Goal: Transaction & Acquisition: Purchase product/service

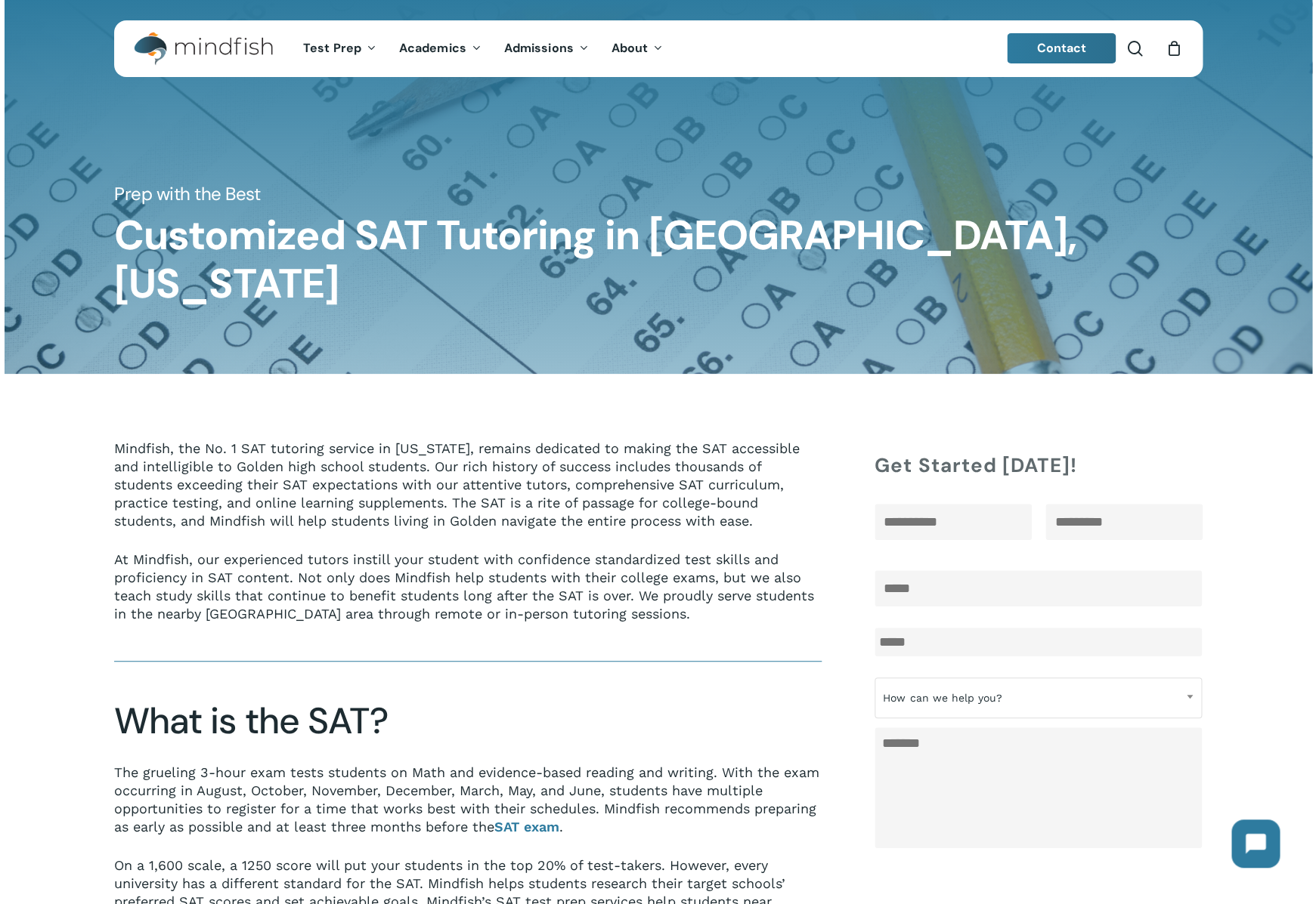
click at [224, 52] on img "Main Menu" at bounding box center [195, 48] width 124 height 34
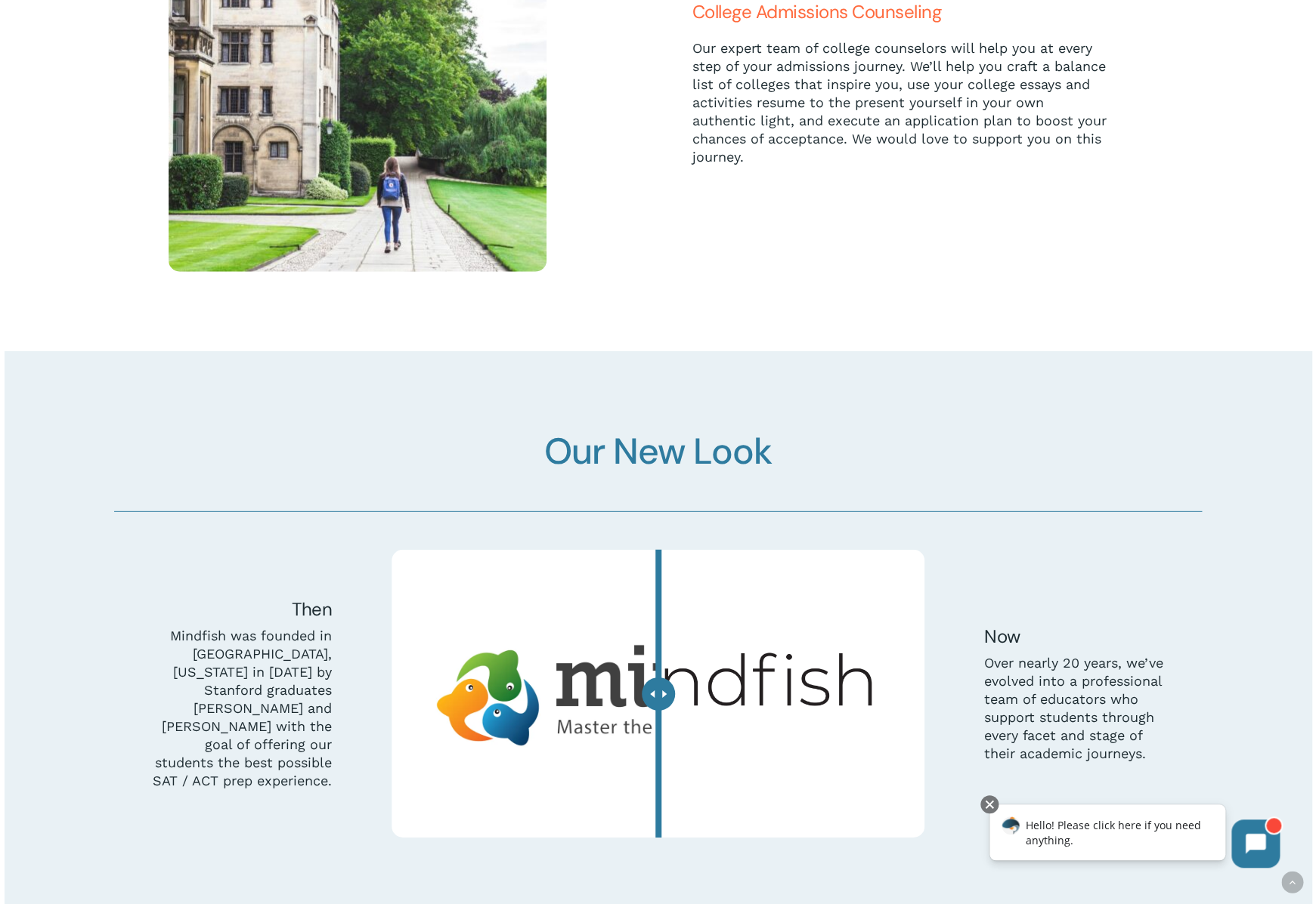
scroll to position [4659, 0]
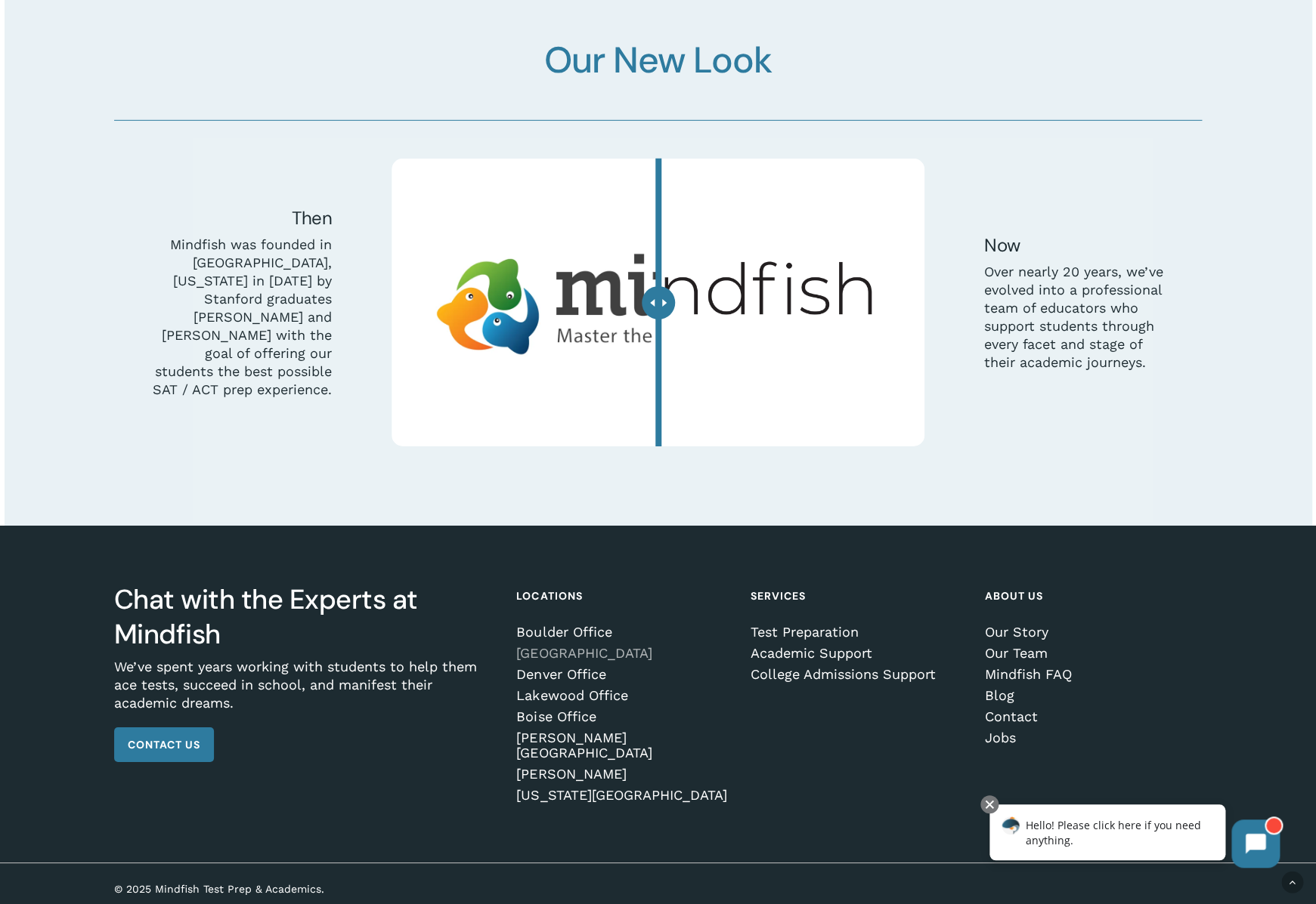
click at [609, 661] on link "[GEOGRAPHIC_DATA]" at bounding box center [622, 653] width 212 height 15
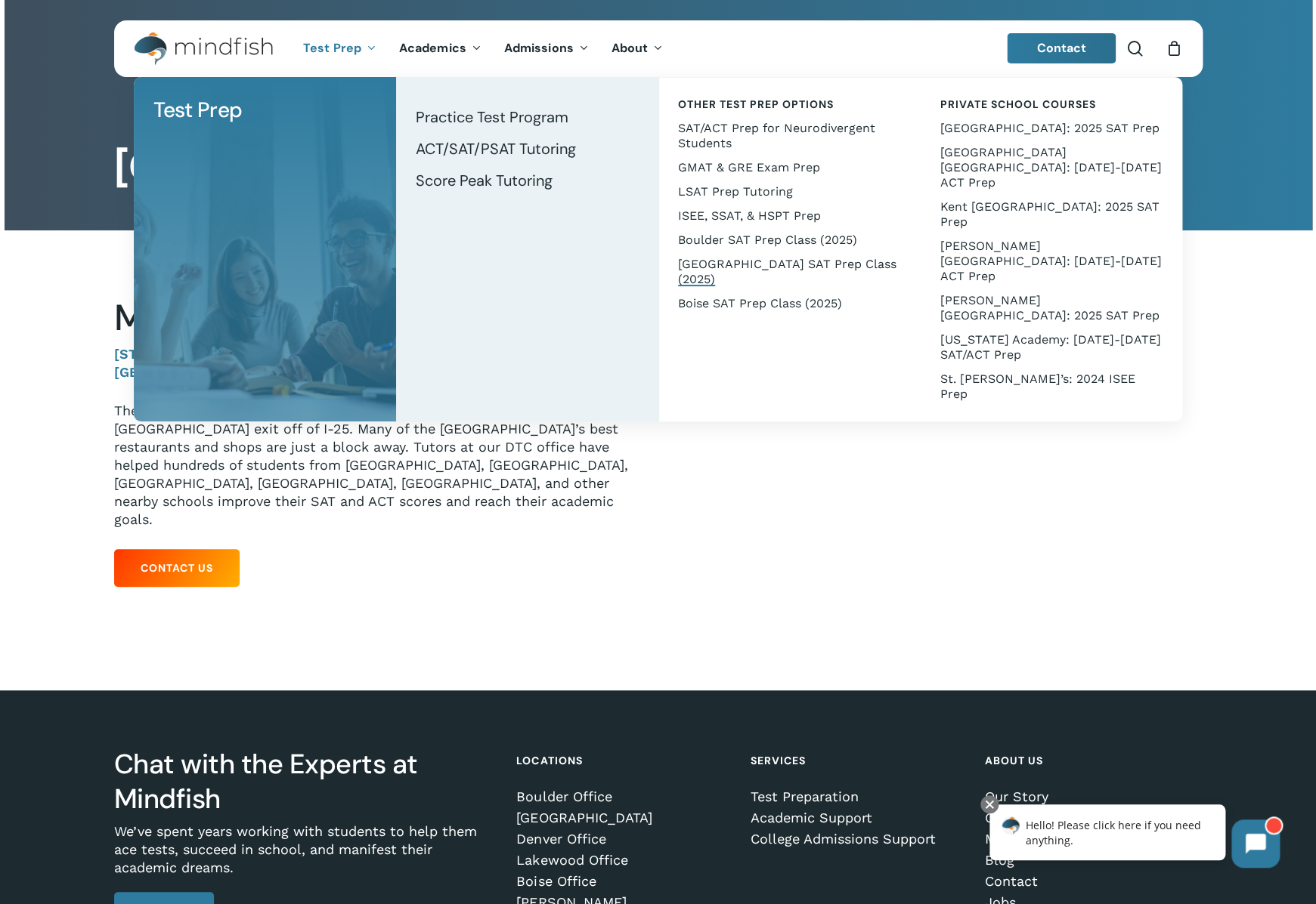
click at [748, 265] on span "[GEOGRAPHIC_DATA] SAT Prep Class (2025)" at bounding box center [787, 271] width 219 height 30
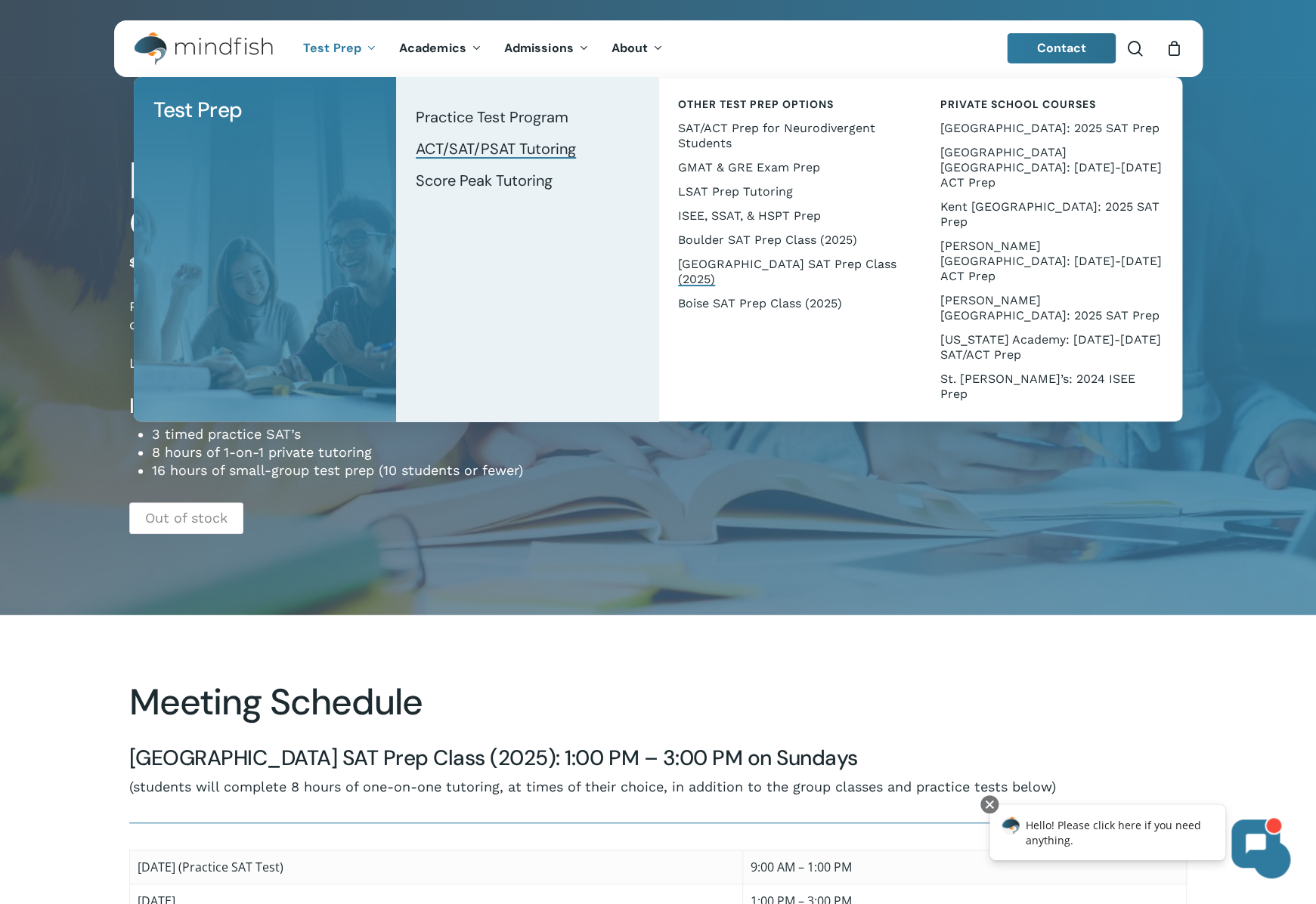
click at [478, 148] on span "ACT/SAT/PSAT Tutoring" at bounding box center [496, 149] width 160 height 19
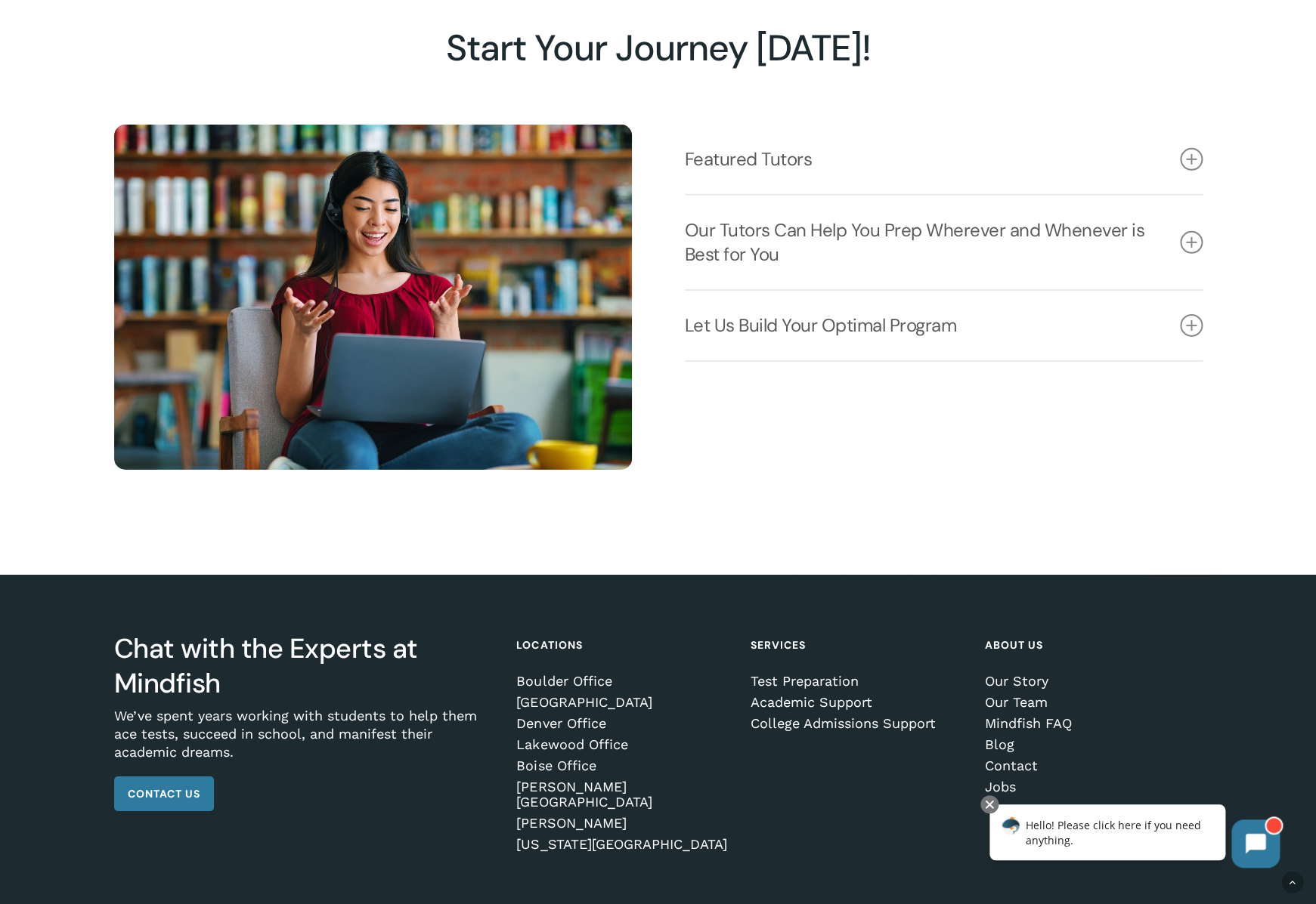
scroll to position [2078, 0]
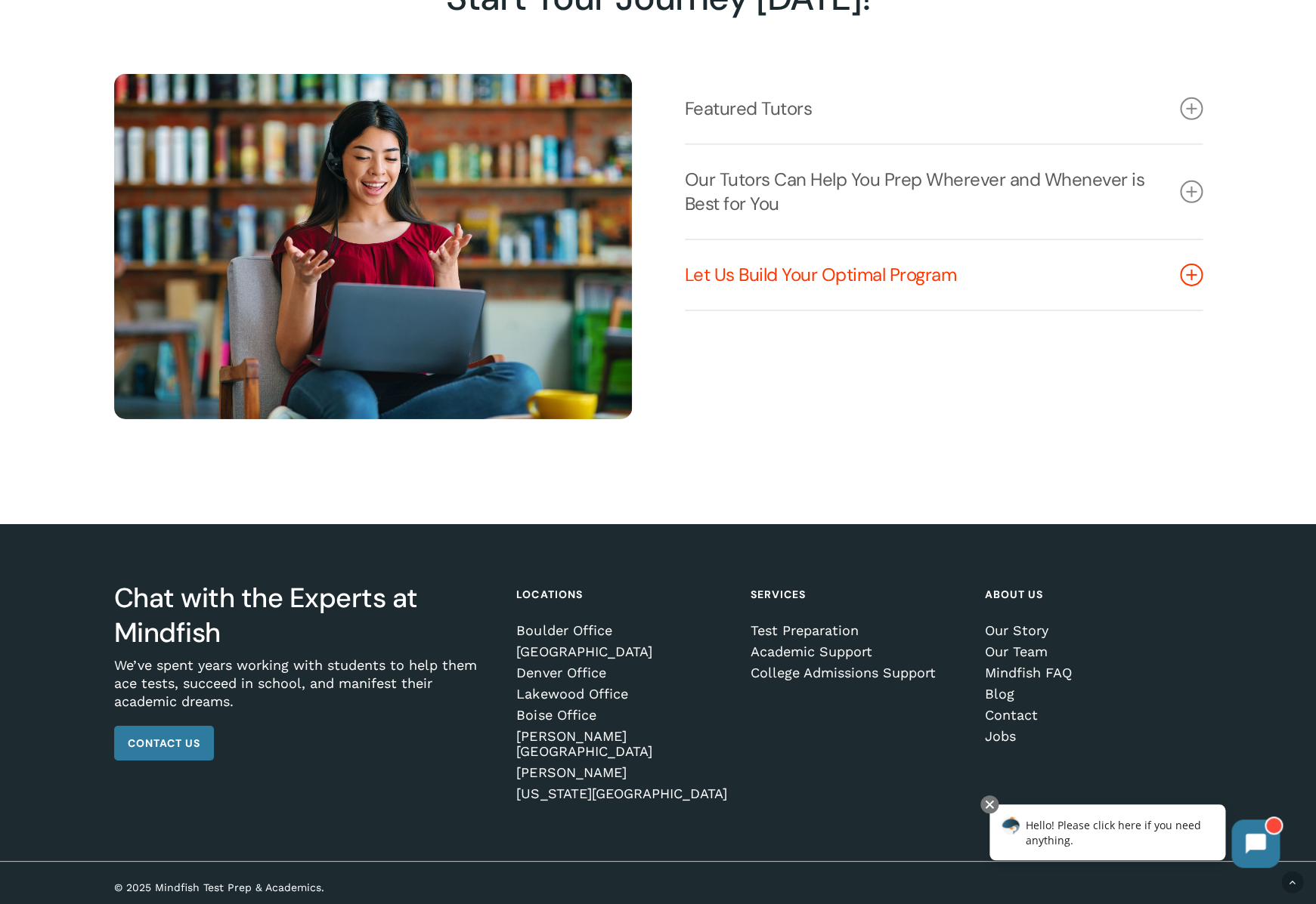
click at [1179, 283] on link "Let Us Build Your Optimal Program" at bounding box center [943, 275] width 518 height 69
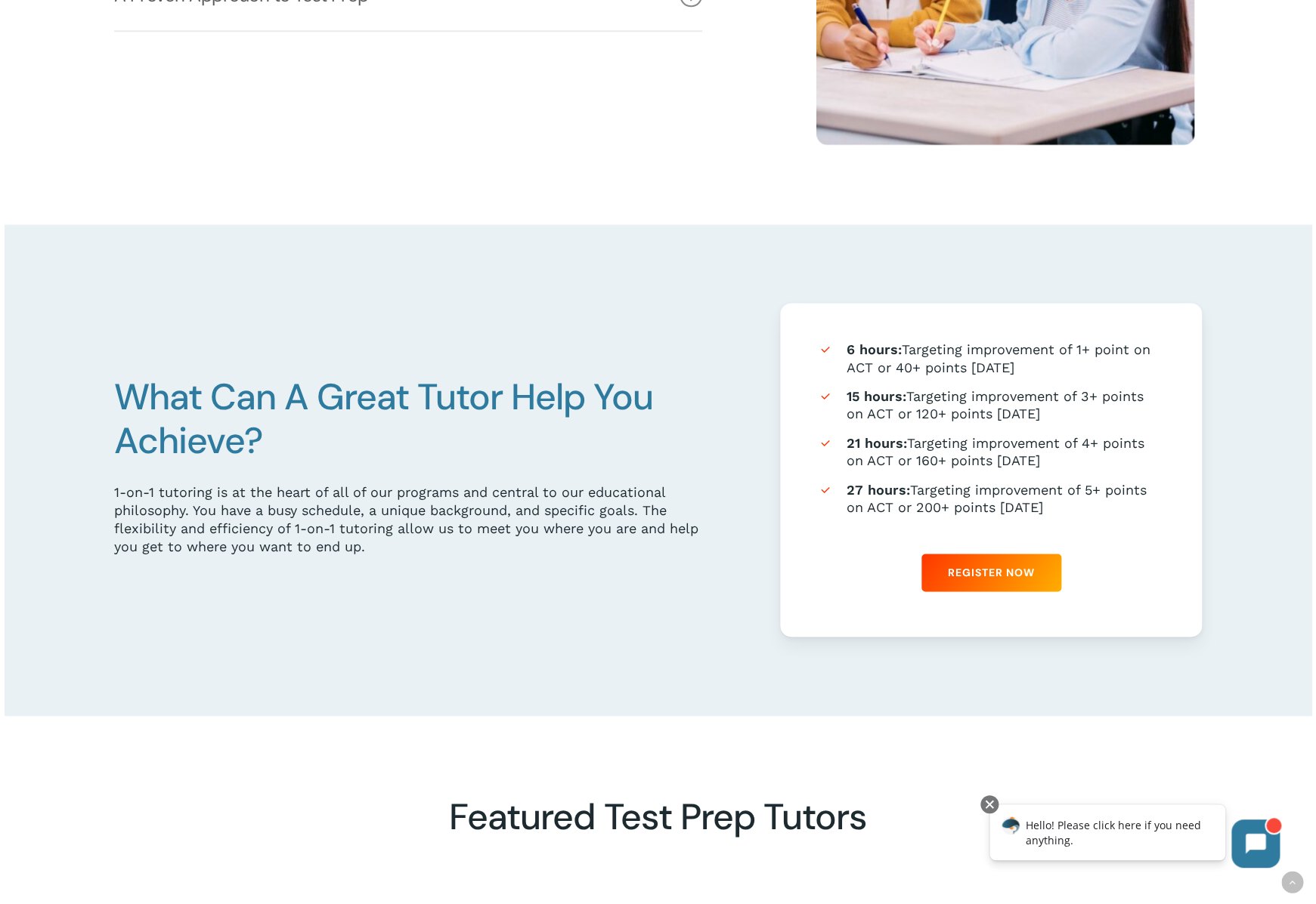
scroll to position [0, 0]
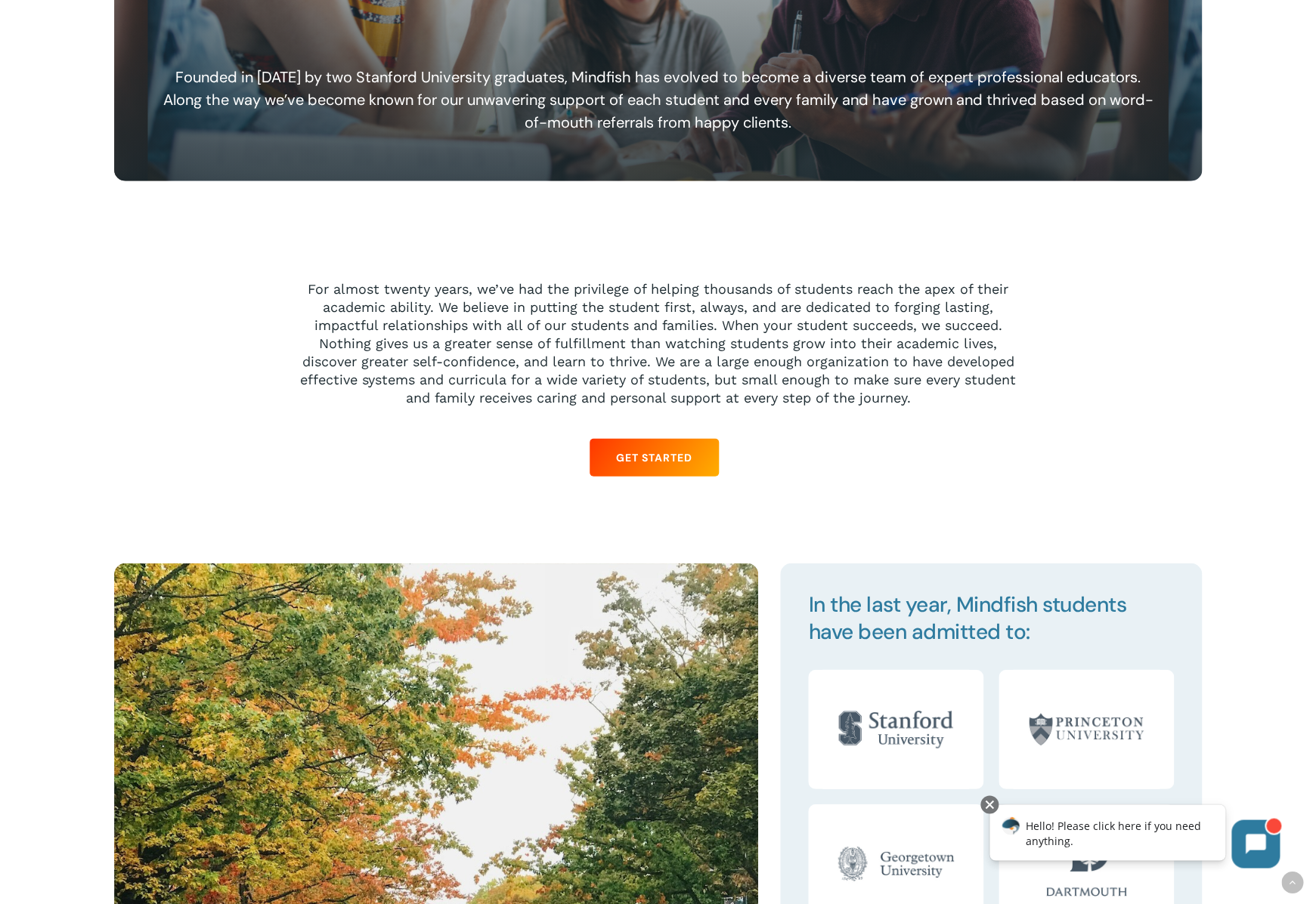
scroll to position [1378, 0]
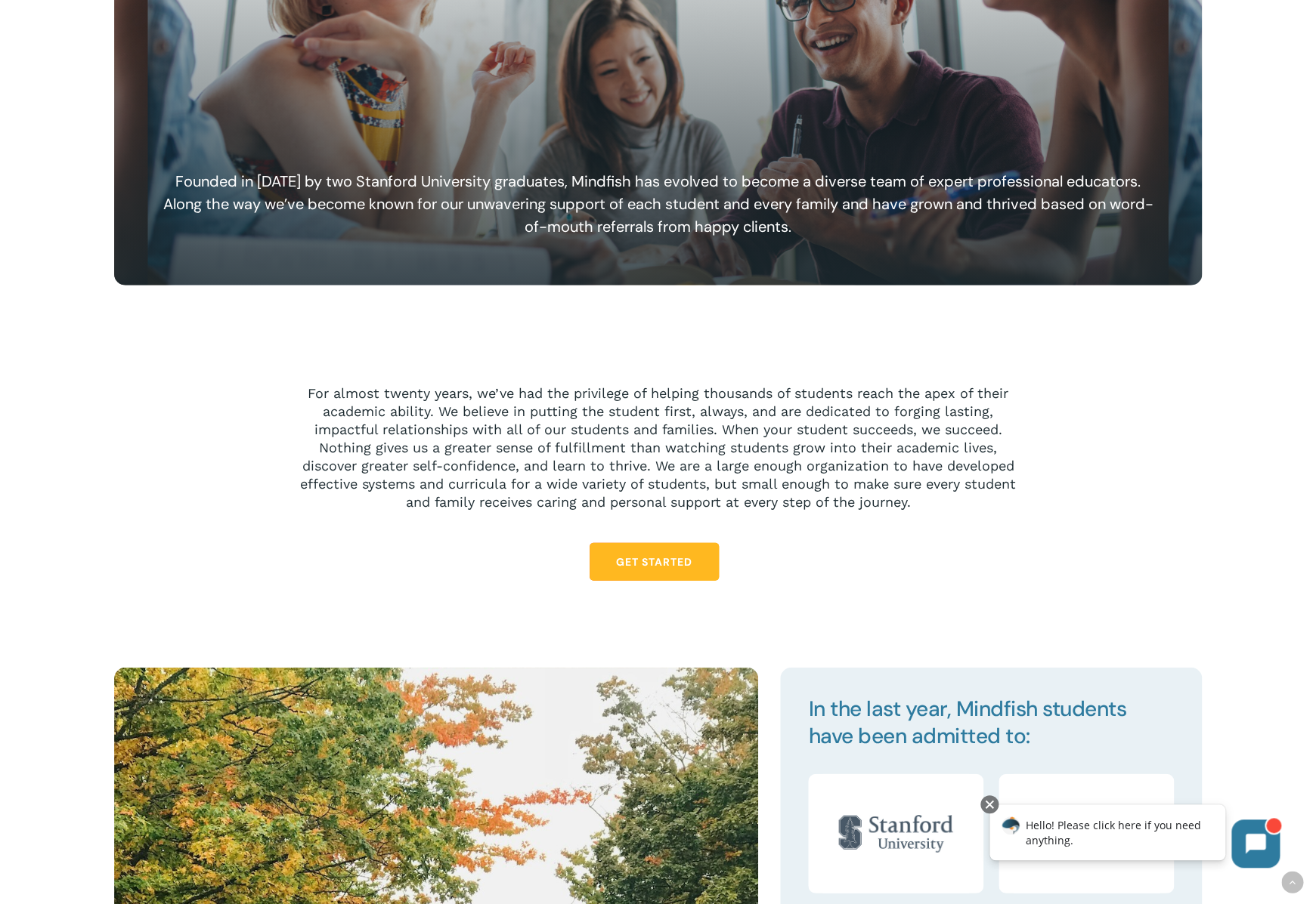
click at [658, 553] on link "Get Started" at bounding box center [654, 562] width 129 height 38
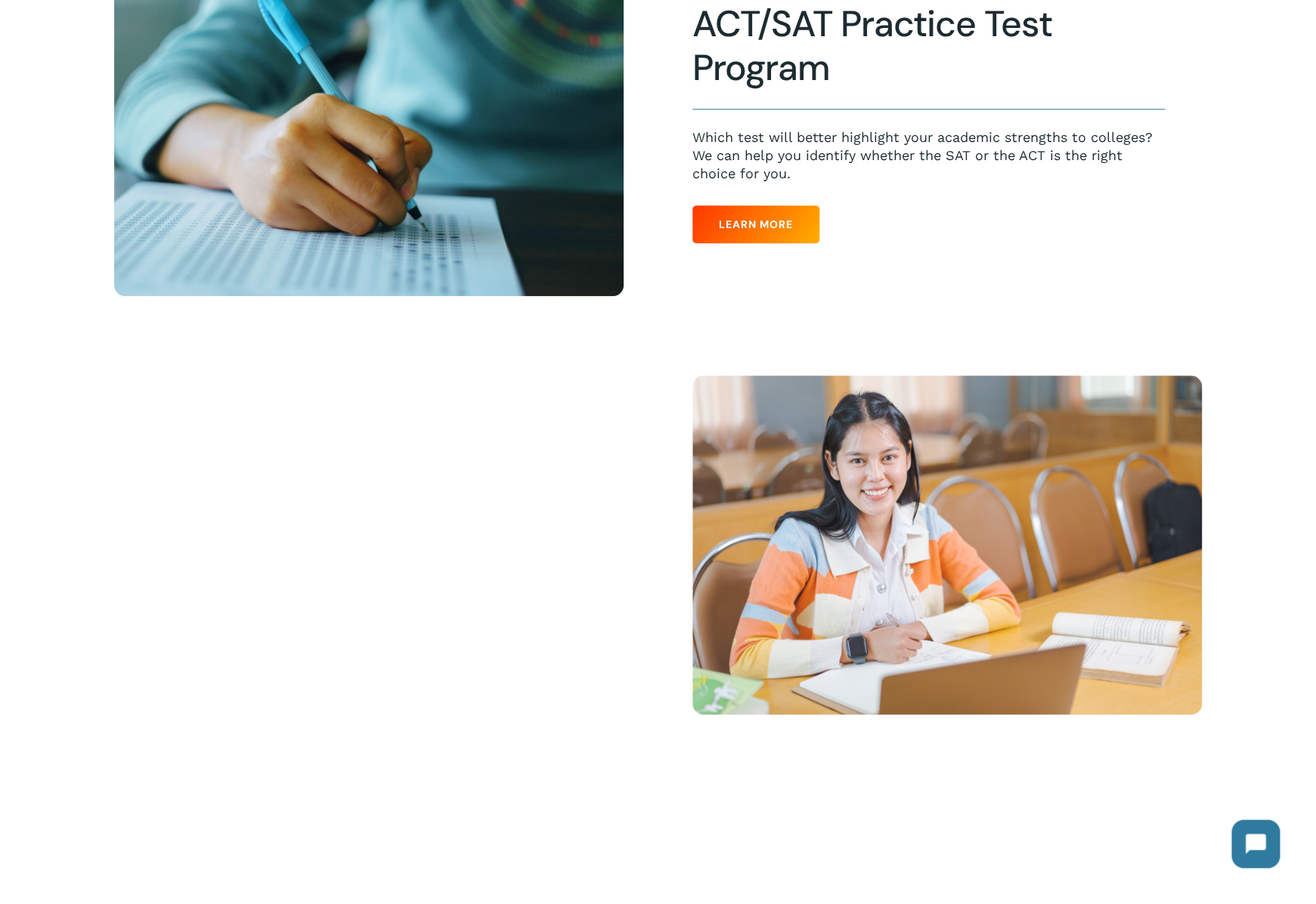
scroll to position [653, 0]
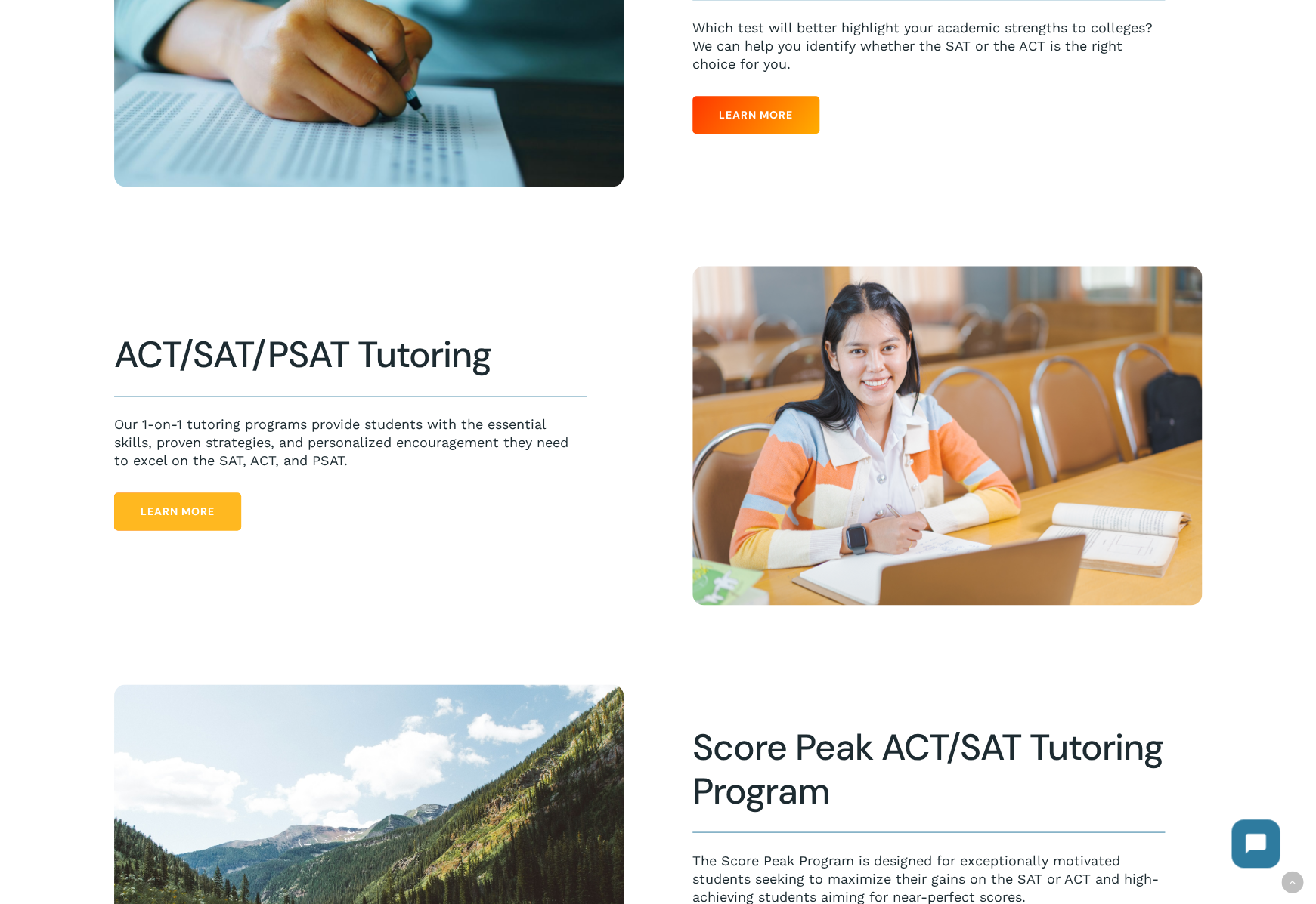
click at [213, 517] on span "Learn More" at bounding box center [178, 511] width 74 height 15
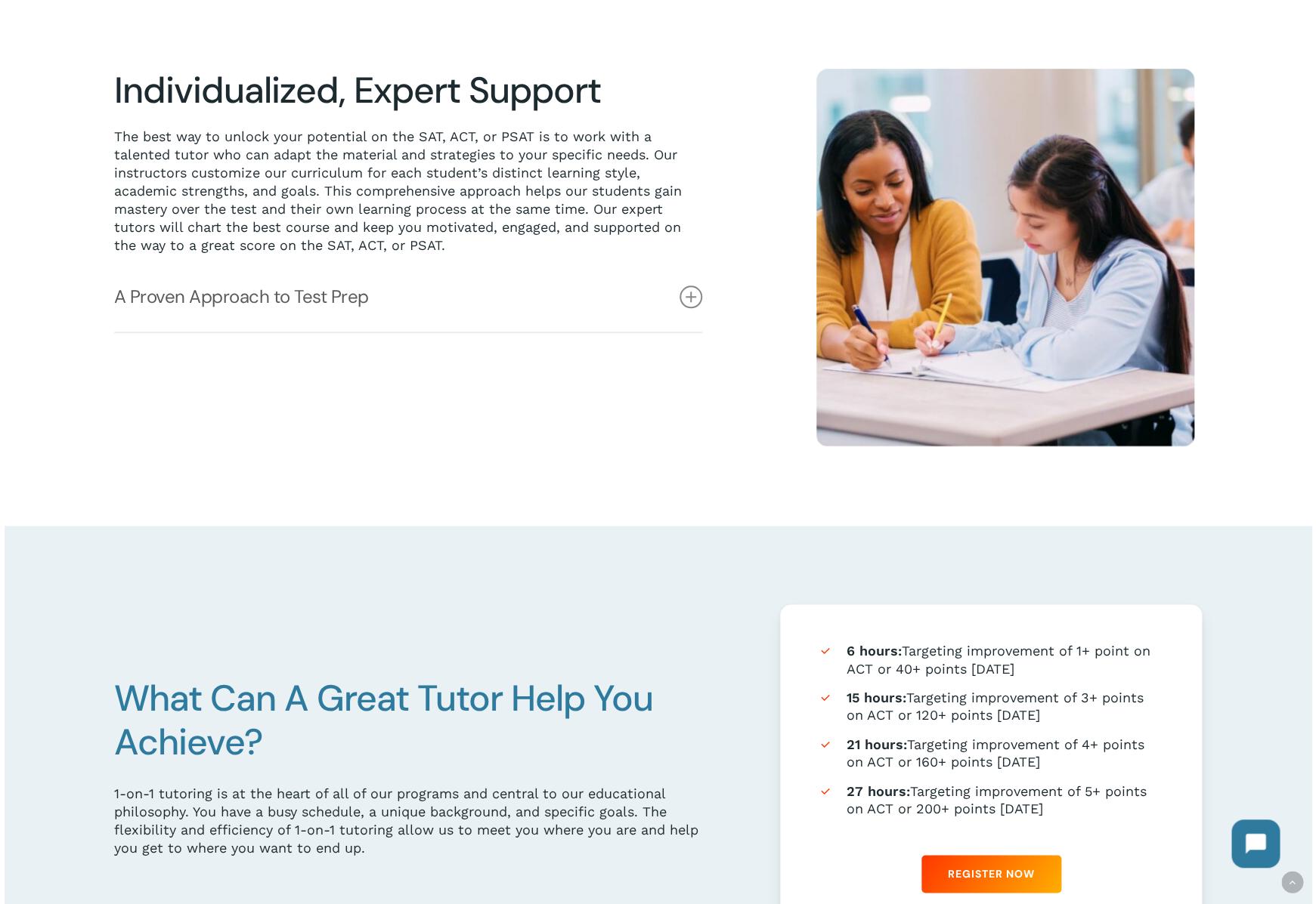
scroll to position [653, 0]
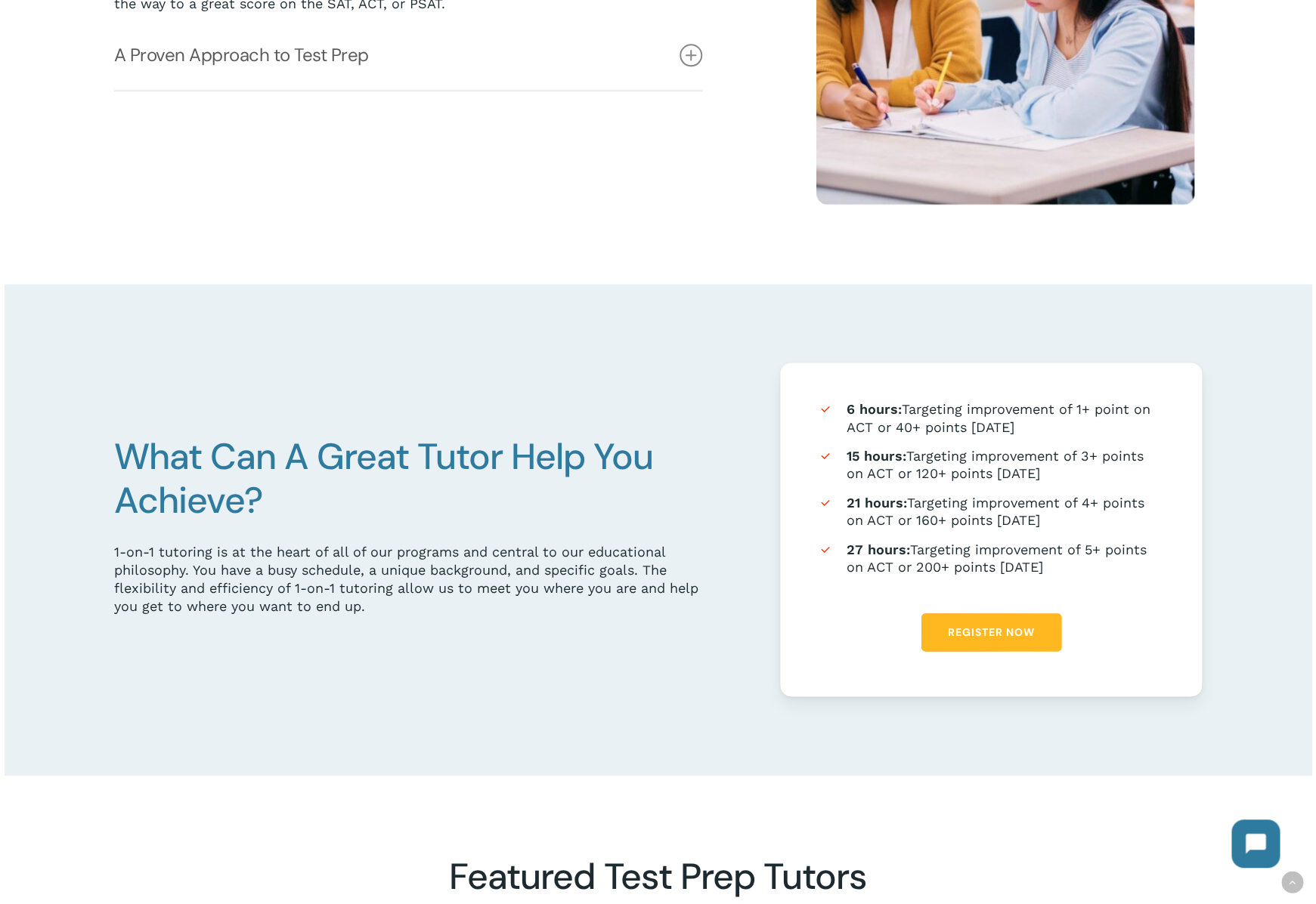
click at [1042, 638] on link "Register Now" at bounding box center [991, 632] width 140 height 38
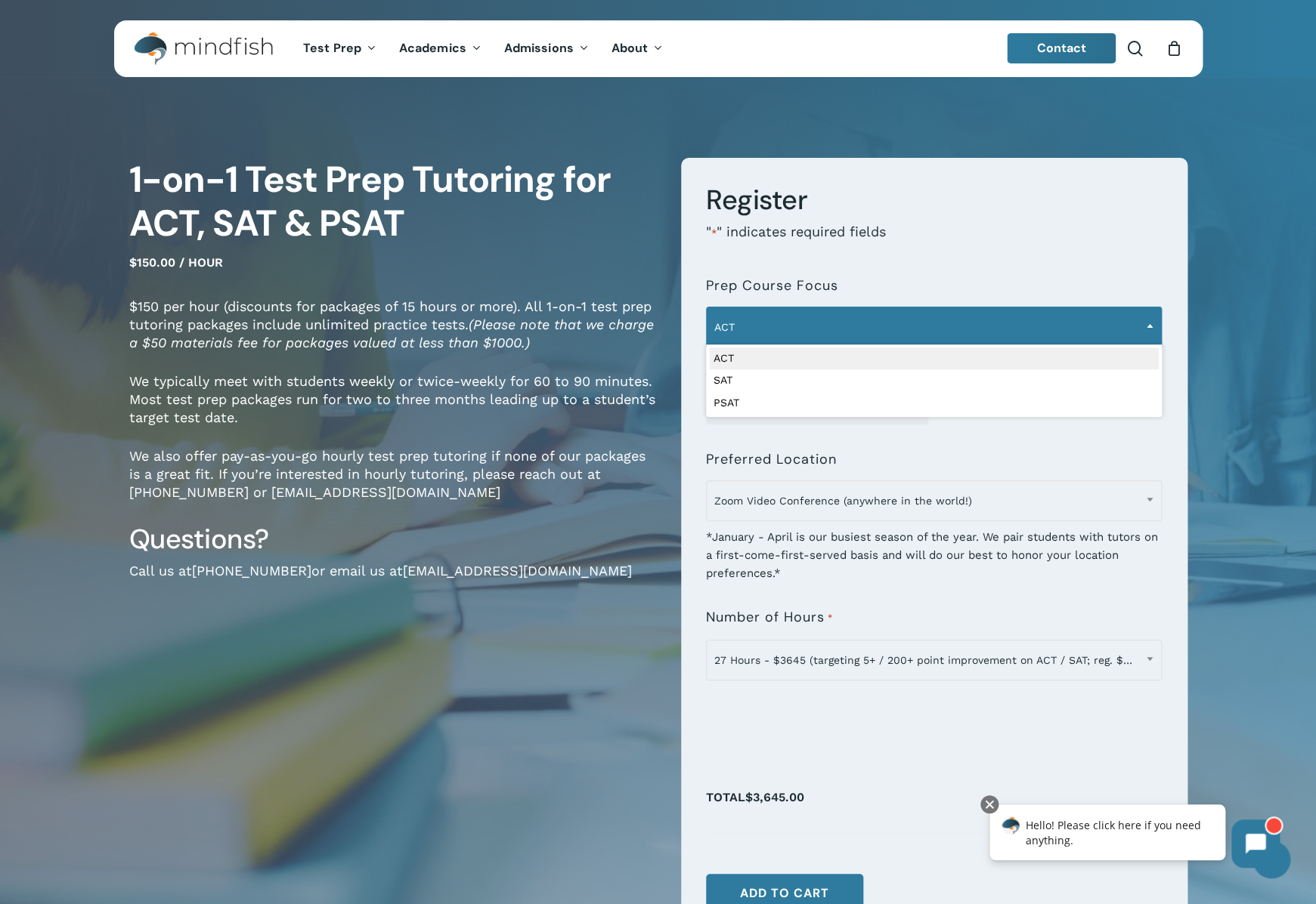
click at [933, 337] on span "ACT" at bounding box center [933, 327] width 455 height 31
select select "***"
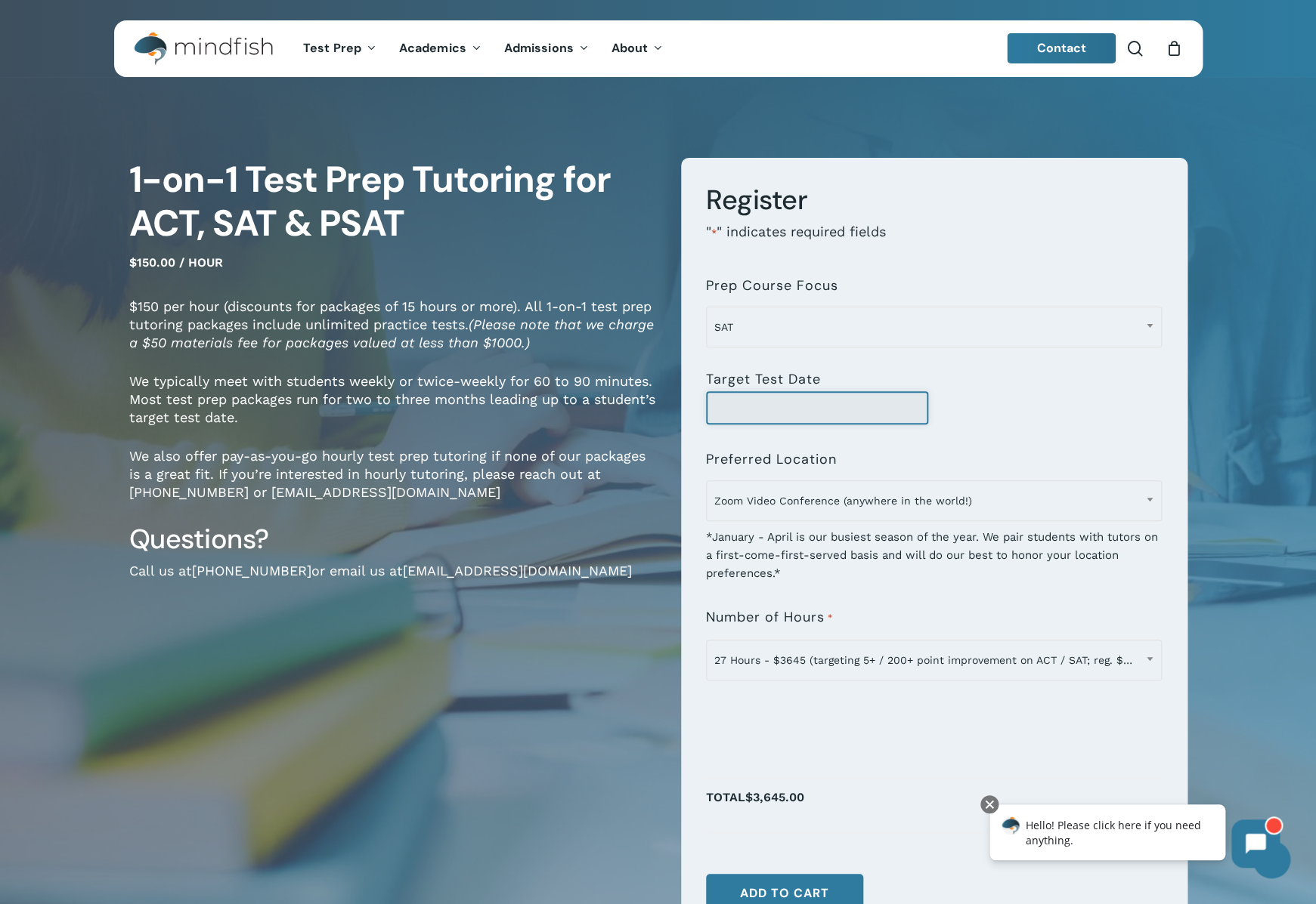
click at [857, 420] on input "Target Test Date" at bounding box center [816, 408] width 222 height 33
click at [848, 402] on input "Target Test Date" at bounding box center [816, 408] width 222 height 33
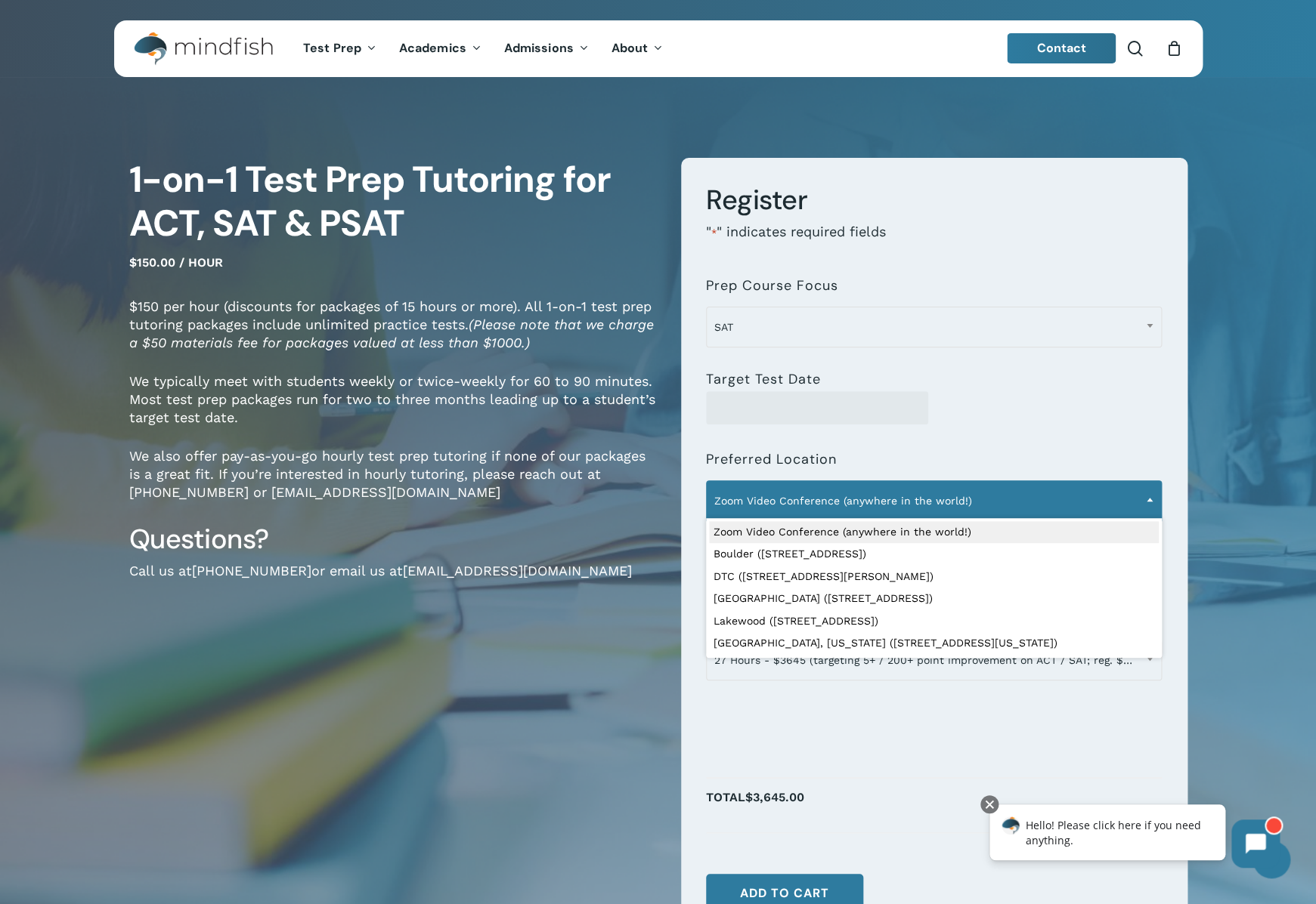
click at [869, 488] on span "Zoom Video Conference (anywhere in the world!)" at bounding box center [933, 500] width 455 height 31
select select "**********"
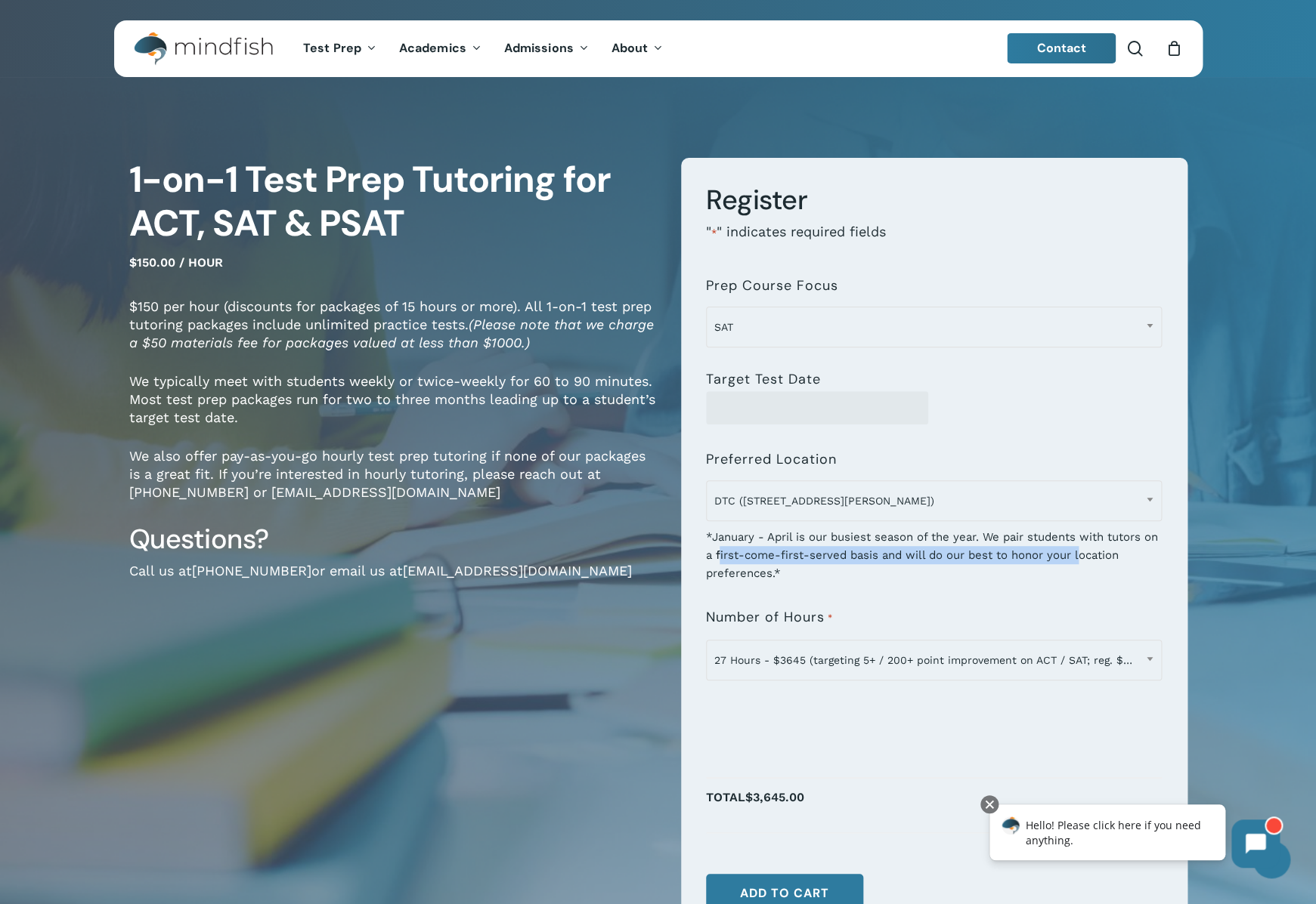
drag, startPoint x: 738, startPoint y: 559, endPoint x: 1098, endPoint y: 556, distance: 360.0
click at [1098, 556] on div "*January - April is our busiest season of the year. We pair students with tutor…" at bounding box center [933, 550] width 455 height 65
click at [916, 550] on div "*January - April is our busiest season of the year. We pair students with tutor…" at bounding box center [933, 550] width 455 height 65
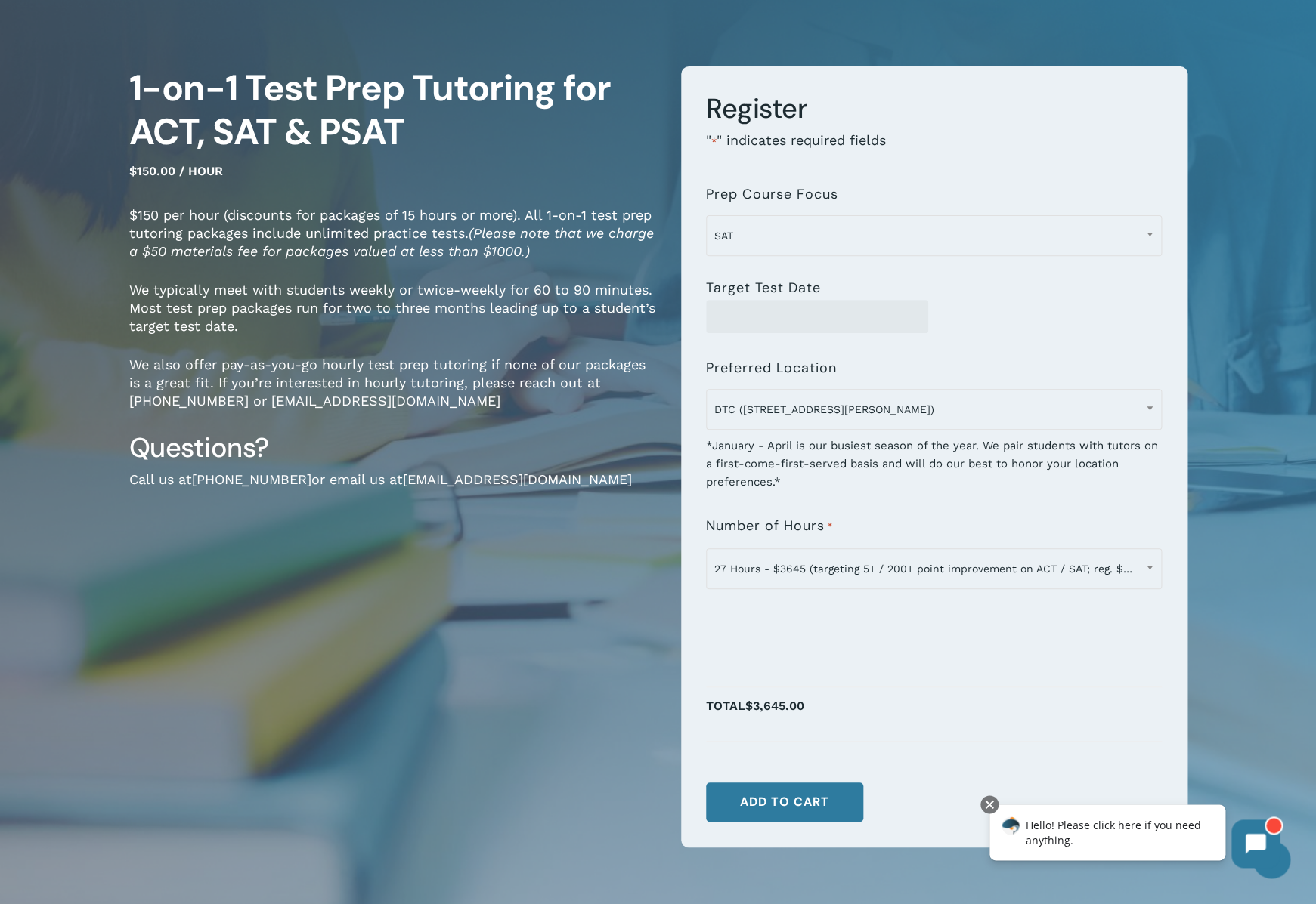
scroll to position [121, 0]
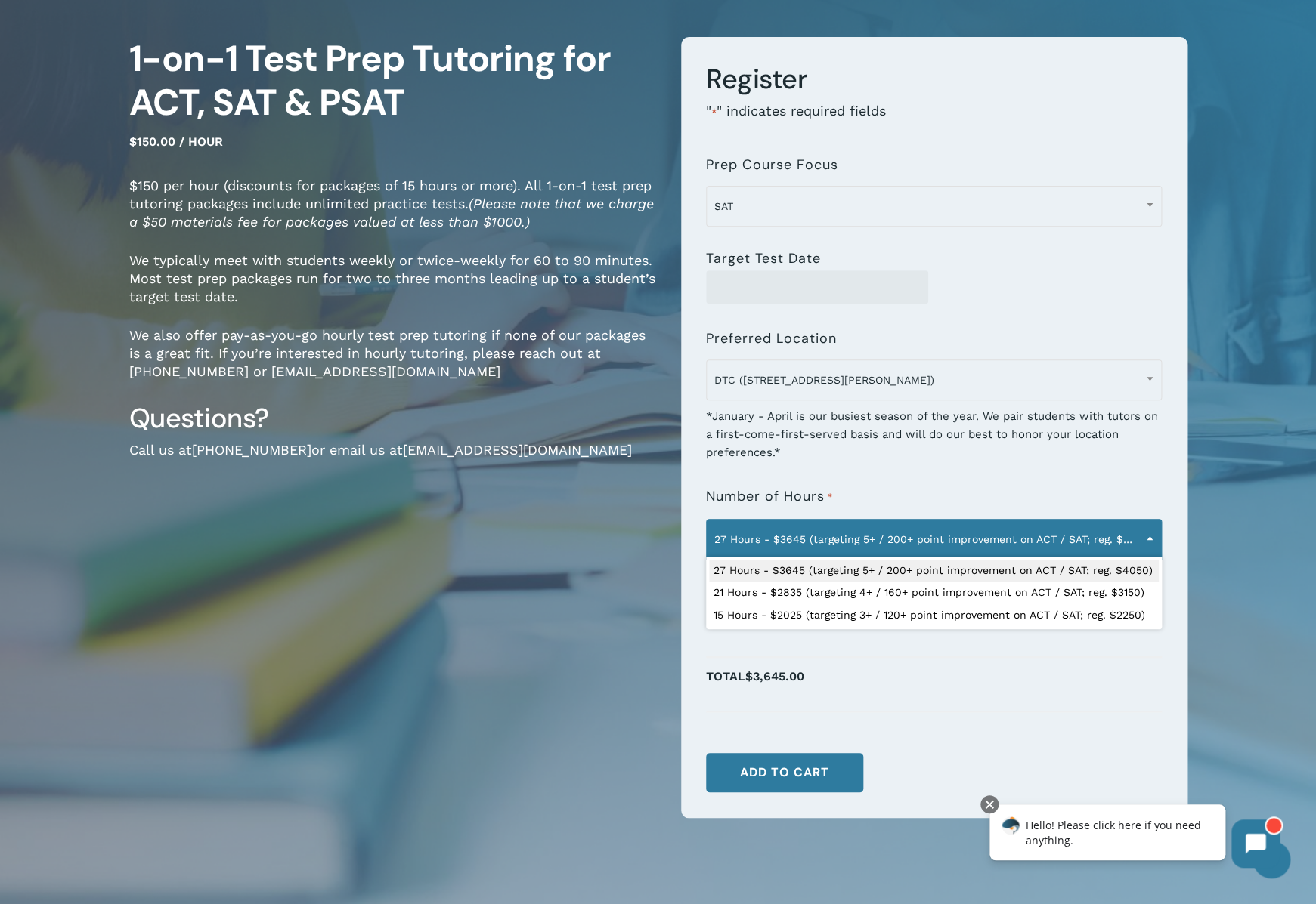
click at [1151, 537] on span at bounding box center [1150, 538] width 23 height 38
select select "**********"
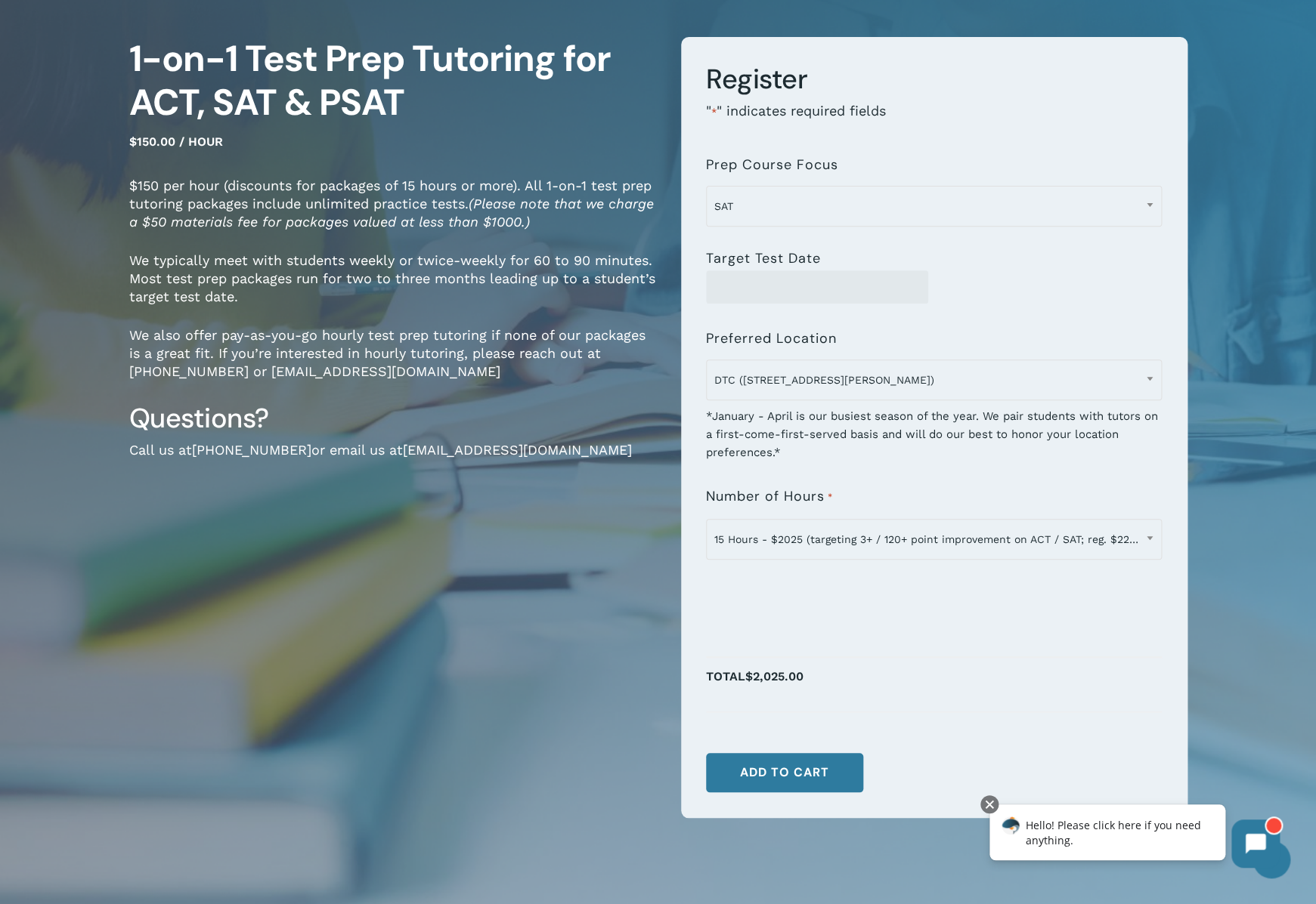
click at [1262, 36] on div "1-on-1 Test Prep Tutoring for ACT, SAT & PSAT $150.00 / hour $150 per hour (dis…" at bounding box center [658, 441] width 1209 height 940
